Goal: Obtain resource: Download file/media

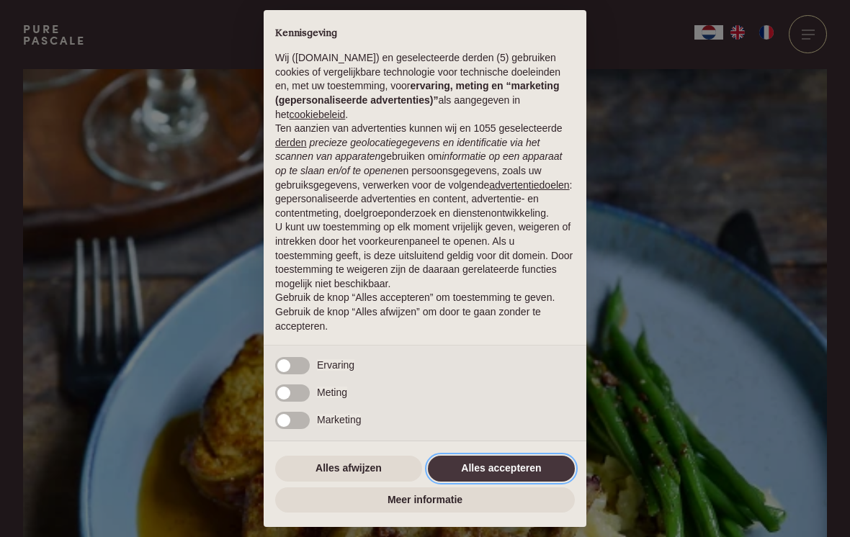
click at [477, 470] on button "Alles accepteren" at bounding box center [501, 469] width 147 height 26
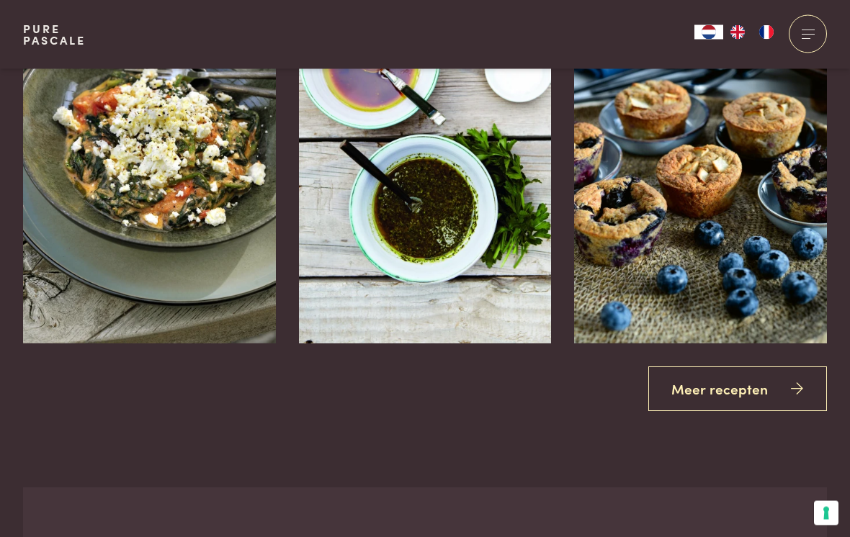
scroll to position [2520, 0]
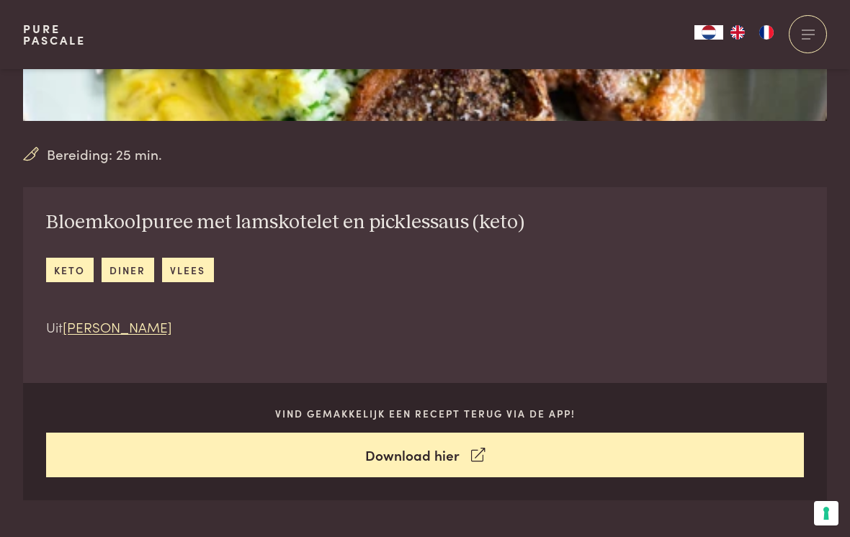
scroll to position [436, 0]
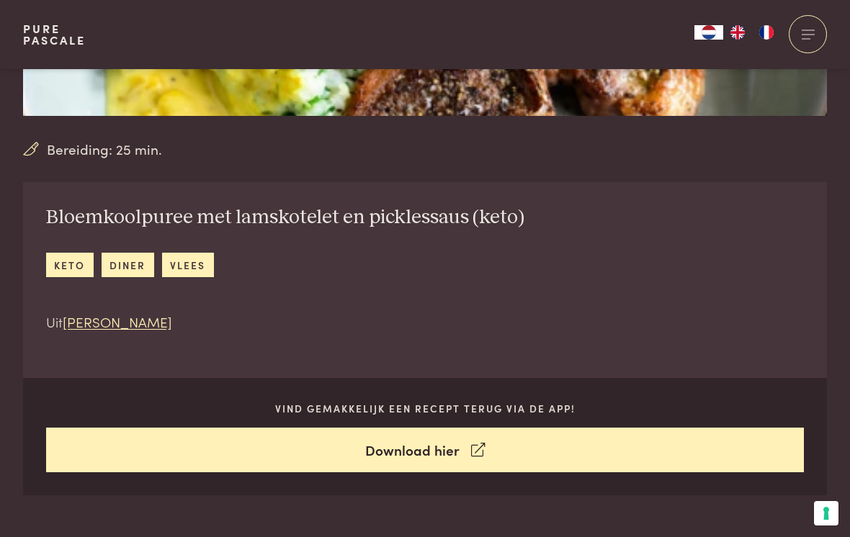
click at [520, 267] on div "Bloemkoolpuree met lamskotelet en picklessaus (keto) keto diner vlees Uit Chez …" at bounding box center [285, 268] width 524 height 173
click at [129, 262] on link "diner" at bounding box center [128, 265] width 53 height 24
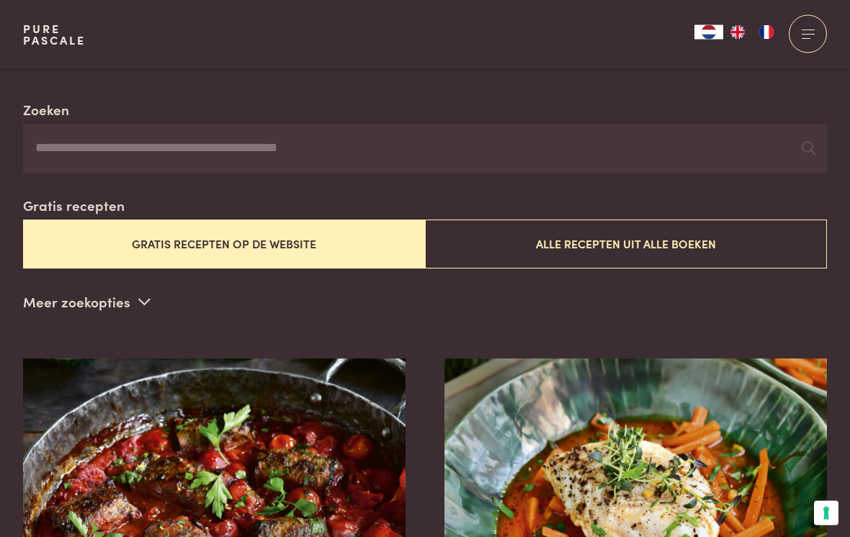
click at [323, 238] on button "Gratis recepten op de website" at bounding box center [224, 244] width 402 height 48
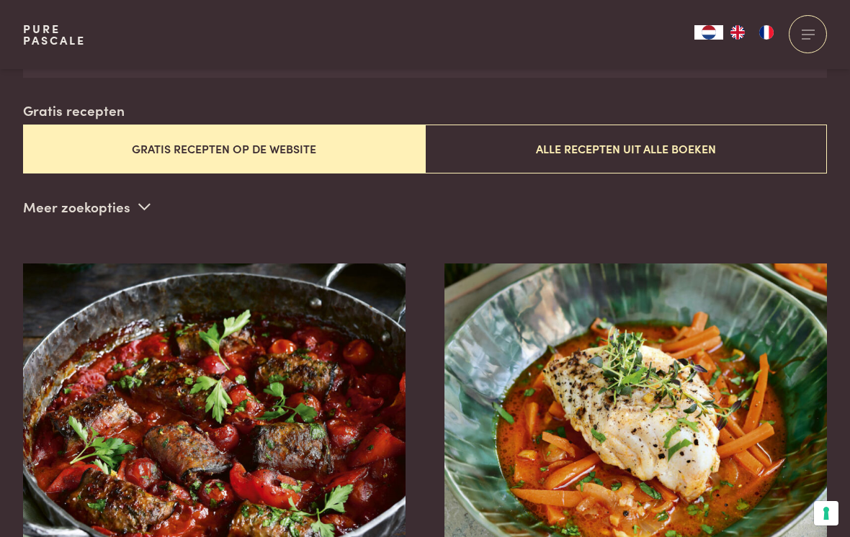
scroll to position [348, 0]
click at [261, 149] on button "Gratis recepten op de website" at bounding box center [224, 148] width 402 height 48
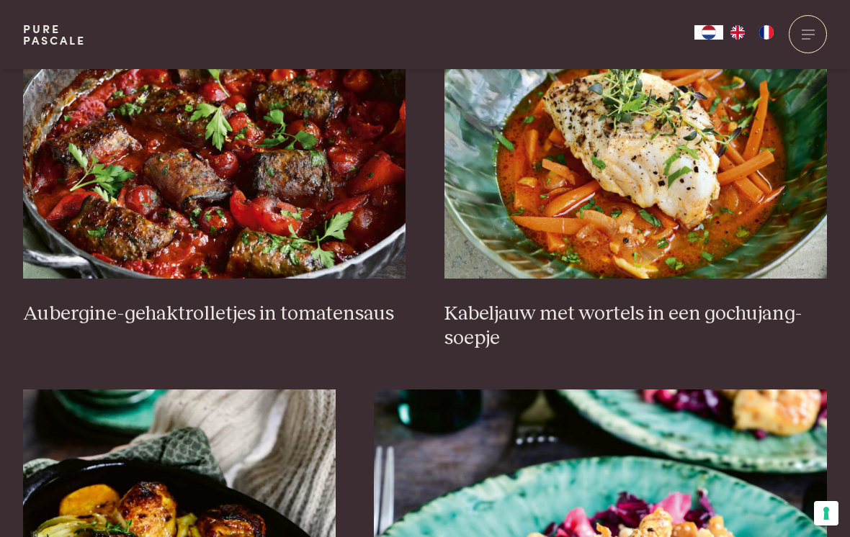
scroll to position [602, 0]
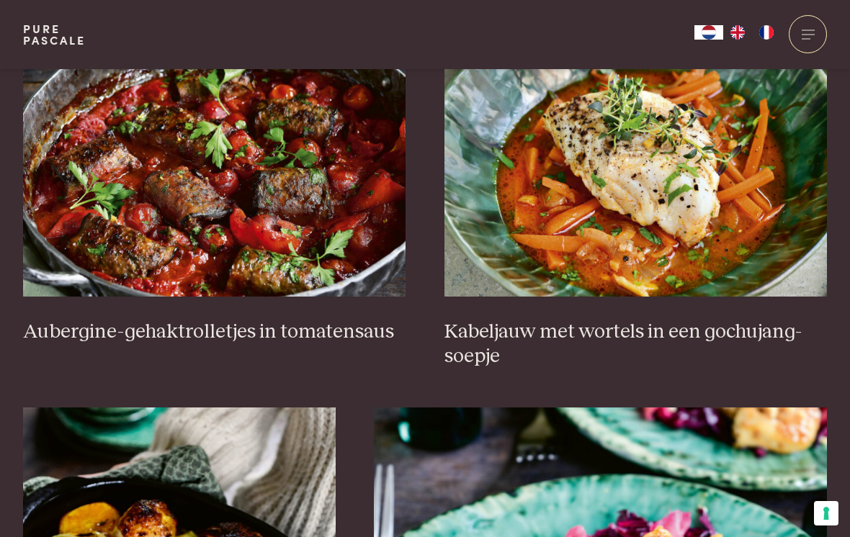
click at [318, 199] on img at bounding box center [214, 153] width 383 height 288
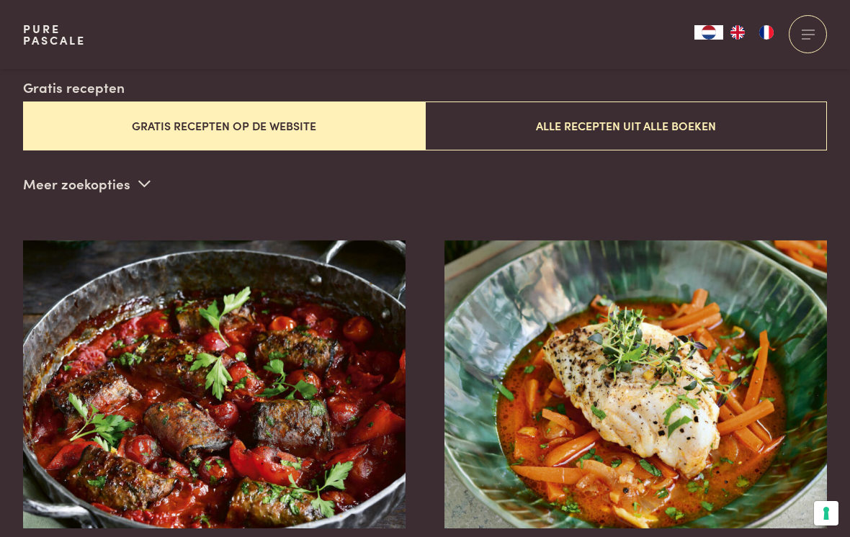
scroll to position [282, 0]
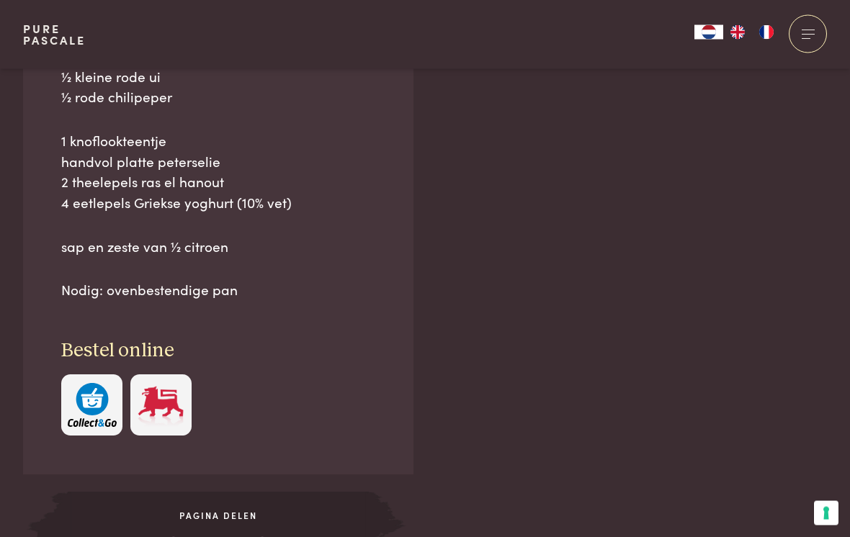
scroll to position [1199, 0]
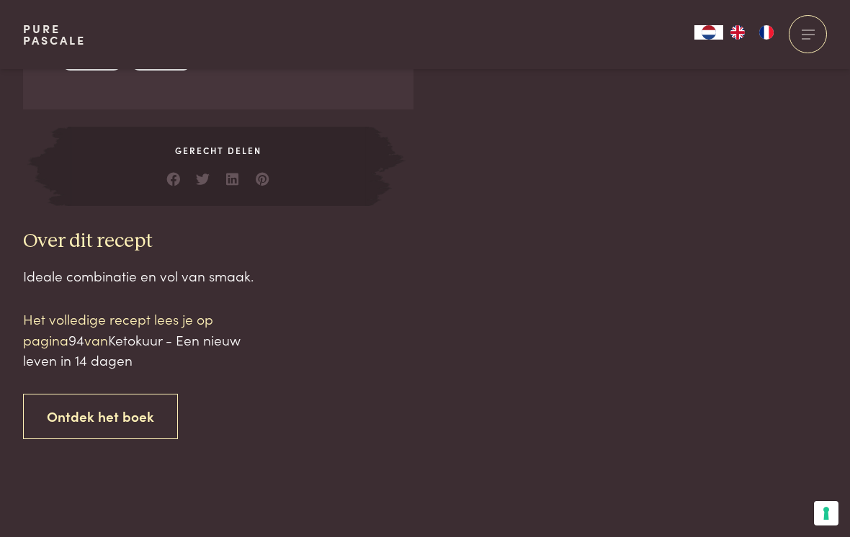
scroll to position [1274, 0]
click at [118, 402] on link "Ontdek het boek" at bounding box center [100, 417] width 155 height 45
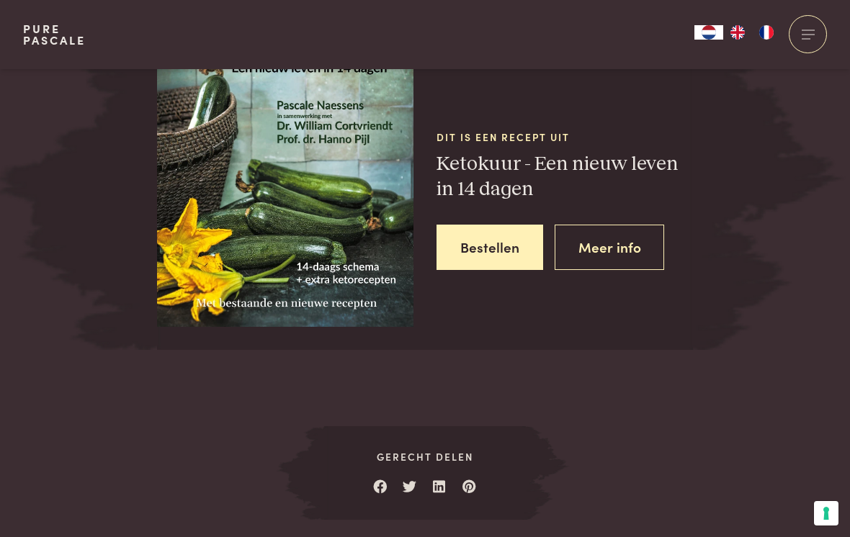
scroll to position [1857, 0]
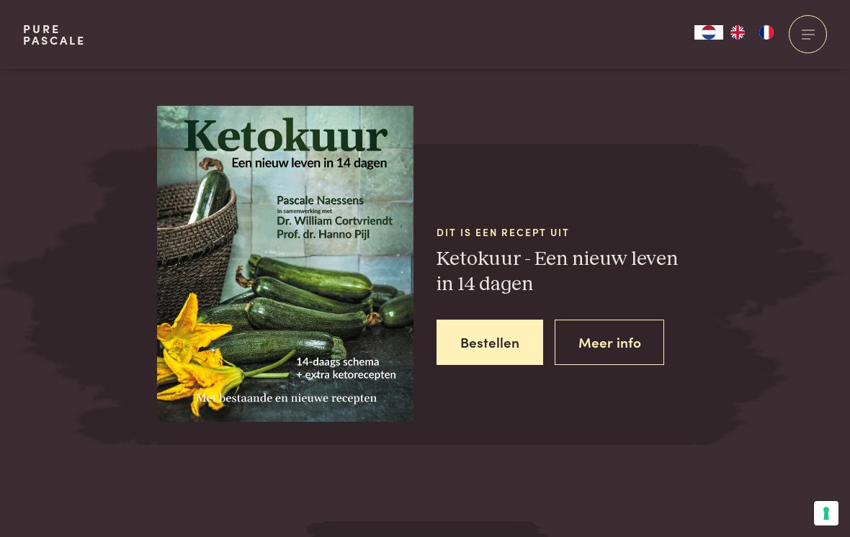
scroll to position [1760, 0]
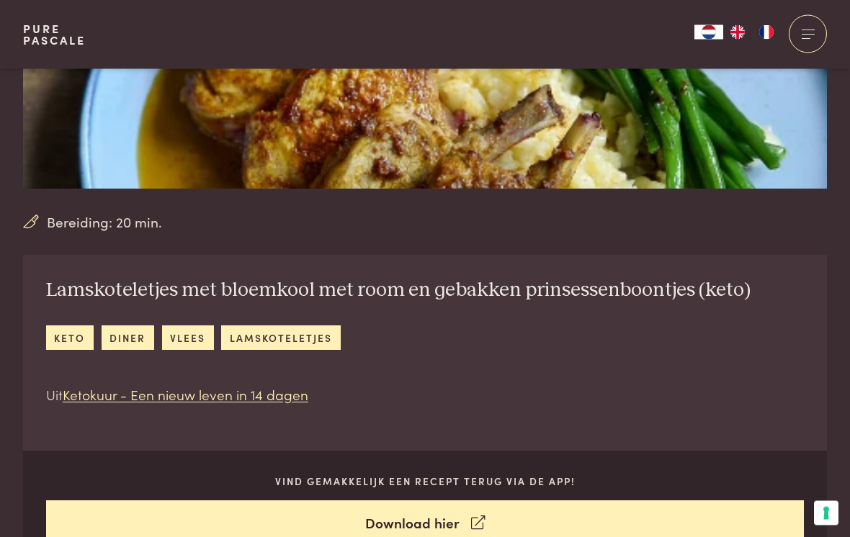
scroll to position [372, 0]
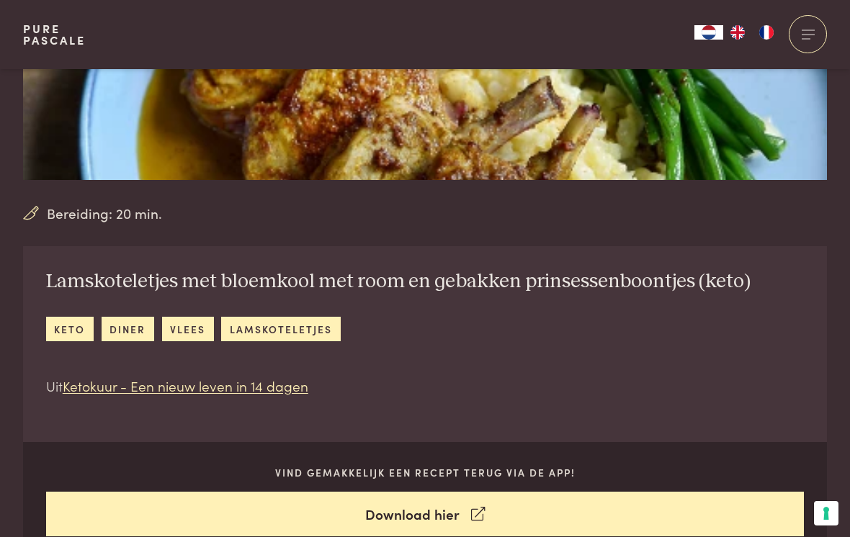
click at [135, 323] on link "diner" at bounding box center [128, 329] width 53 height 24
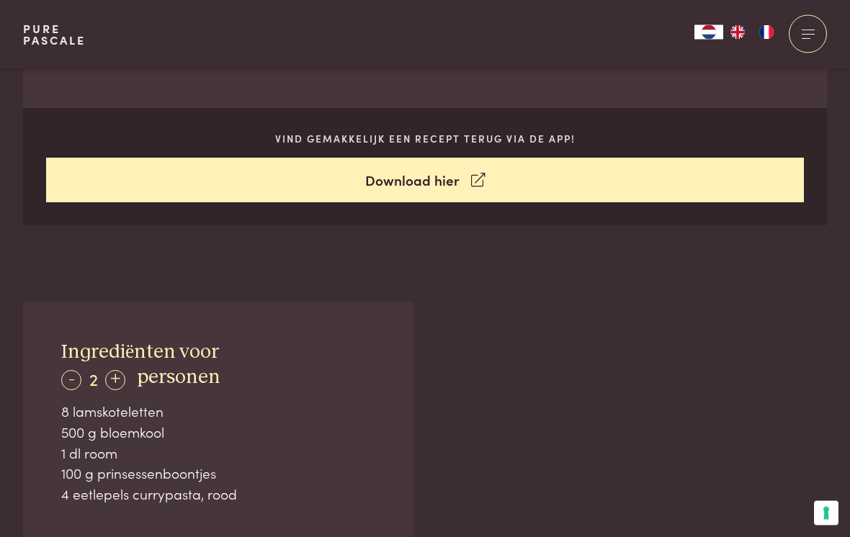
scroll to position [713, 0]
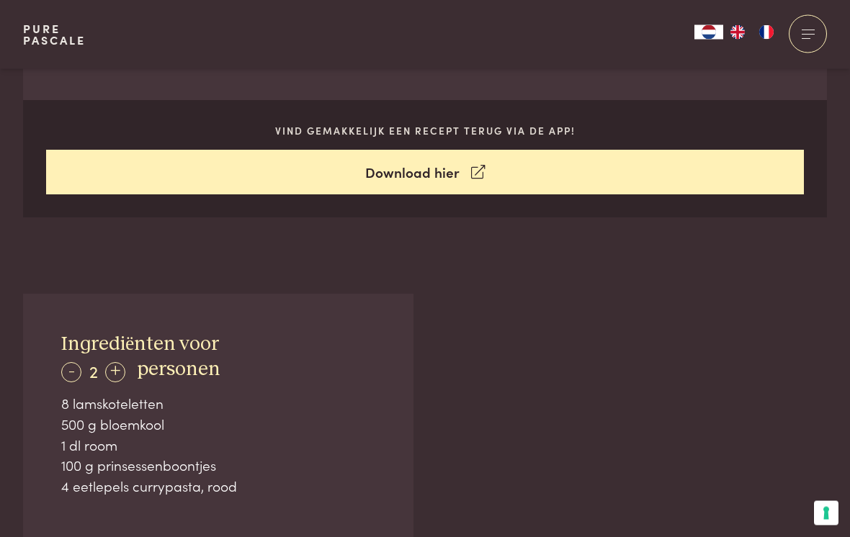
click at [429, 168] on link "Download hier" at bounding box center [425, 172] width 758 height 45
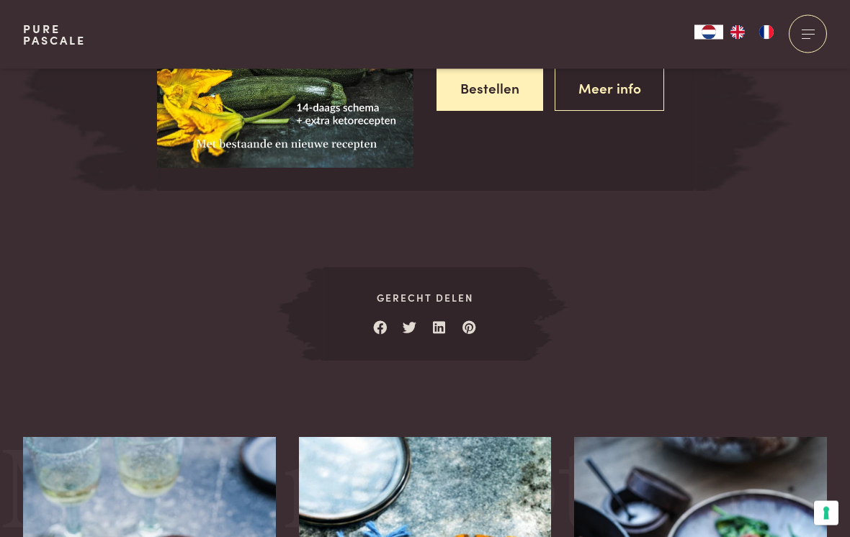
scroll to position [2015, 0]
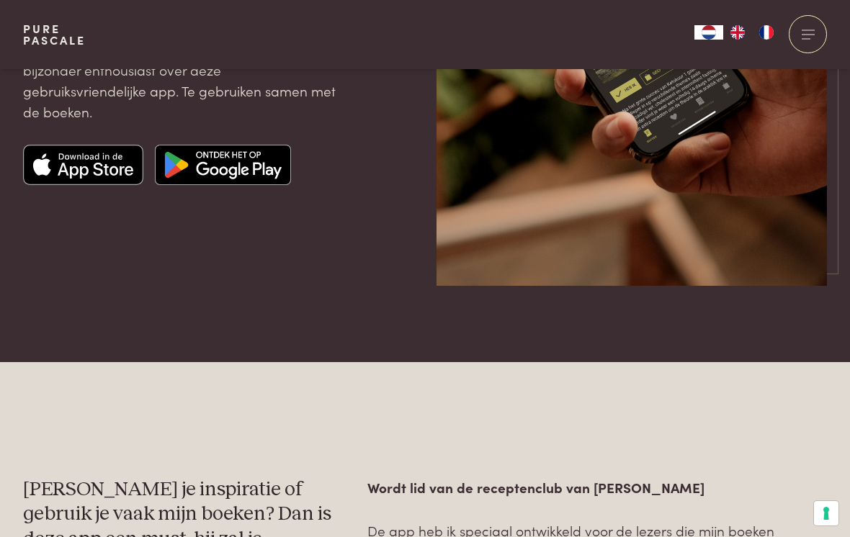
scroll to position [329, 0]
